Goal: Transaction & Acquisition: Book appointment/travel/reservation

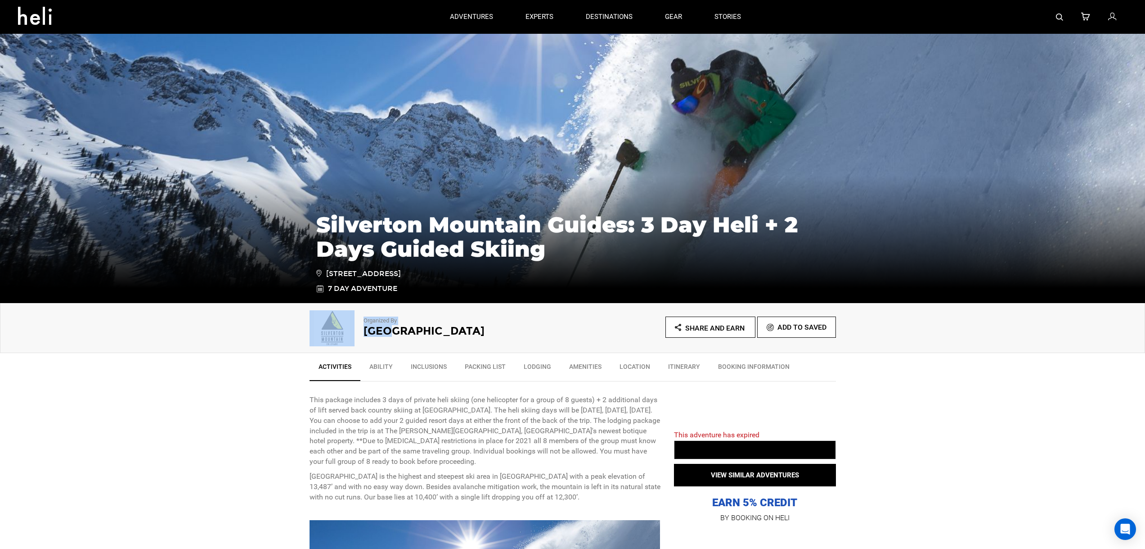
drag, startPoint x: 496, startPoint y: 340, endPoint x: 385, endPoint y: 333, distance: 111.4
click at [385, 333] on div "Organized By [GEOGRAPHIC_DATA]" at bounding box center [441, 325] width 263 height 36
click at [264, 345] on div "Organized By [GEOGRAPHIC_DATA] Share and Earn Add To Saved" at bounding box center [572, 328] width 1145 height 50
drag, startPoint x: 360, startPoint y: 338, endPoint x: 416, endPoint y: 331, distance: 56.2
click at [416, 331] on div "Organized By [GEOGRAPHIC_DATA]" at bounding box center [441, 325] width 263 height 36
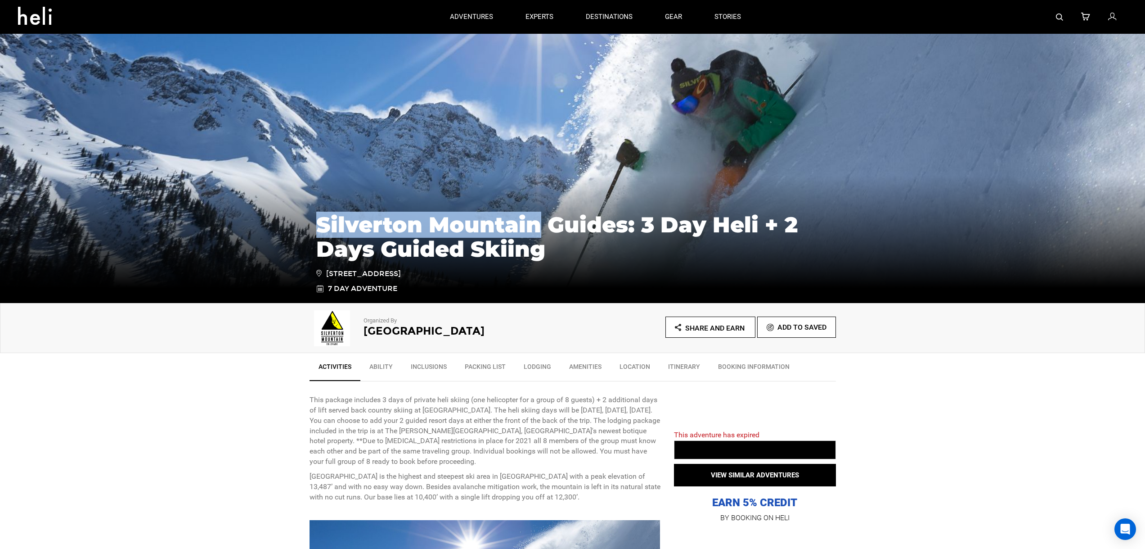
copy h1 "[GEOGRAPHIC_DATA]"
drag, startPoint x: 321, startPoint y: 214, endPoint x: 535, endPoint y: 218, distance: 213.8
click at [535, 218] on h1 "Silverton Mountain Guides: 3 Day Heli + 2 Days Guided Skiing" at bounding box center [572, 236] width 513 height 49
